Goal: Transaction & Acquisition: Purchase product/service

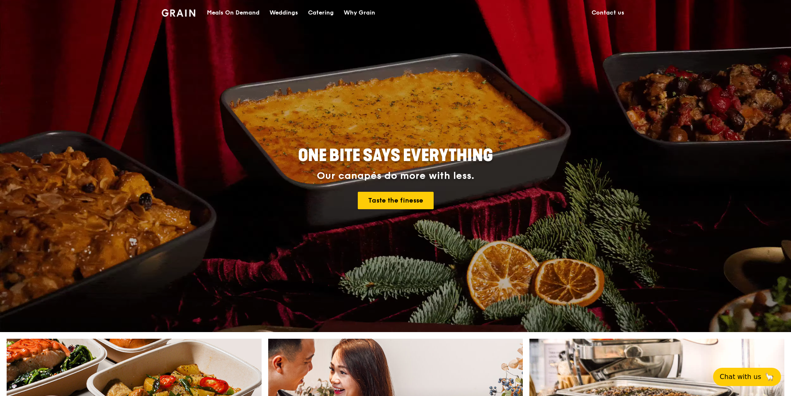
click at [243, 14] on div "Meals On Demand" at bounding box center [233, 12] width 53 height 25
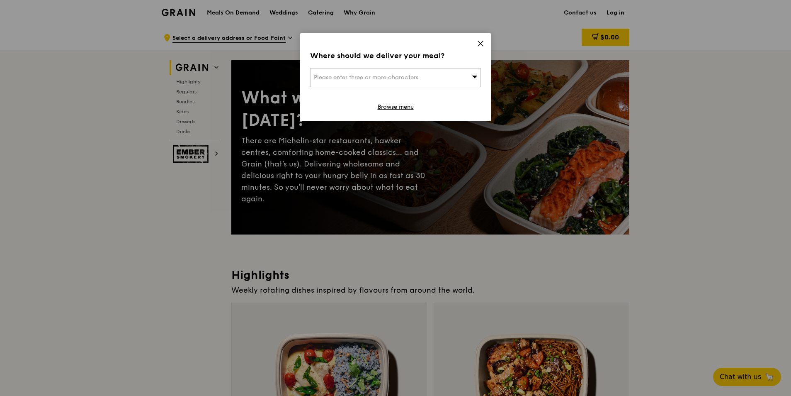
click at [480, 42] on icon at bounding box center [480, 43] width 7 height 7
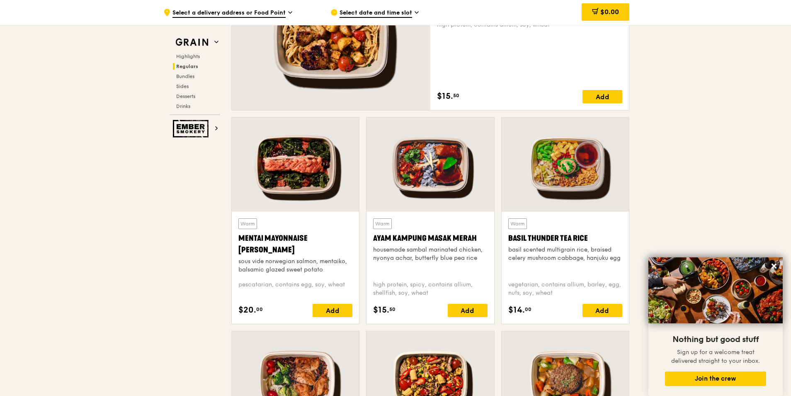
scroll to position [498, 0]
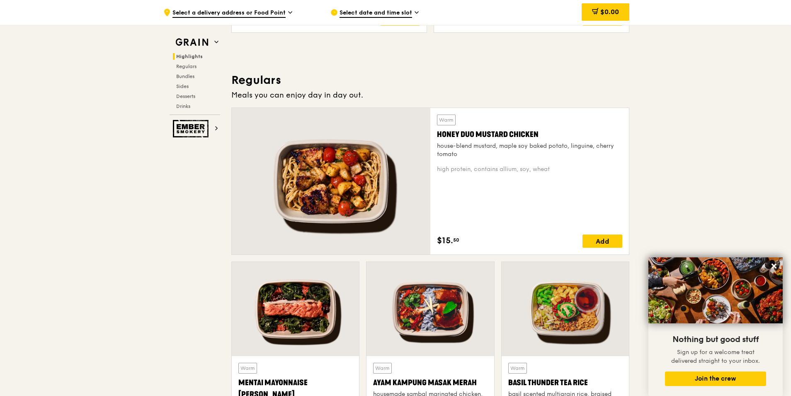
drag, startPoint x: 540, startPoint y: 130, endPoint x: 438, endPoint y: 127, distance: 102.0
click at [438, 127] on div "Warm Honey Duo Mustard Chicken house-blend mustard, maple soy baked potato, lin…" at bounding box center [529, 136] width 185 height 44
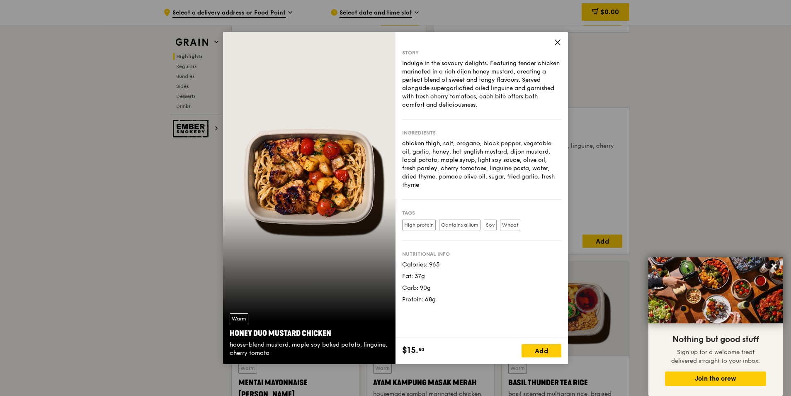
copy div "Honey Duo Mustard Chicken"
